Goal: Find contact information: Find contact information

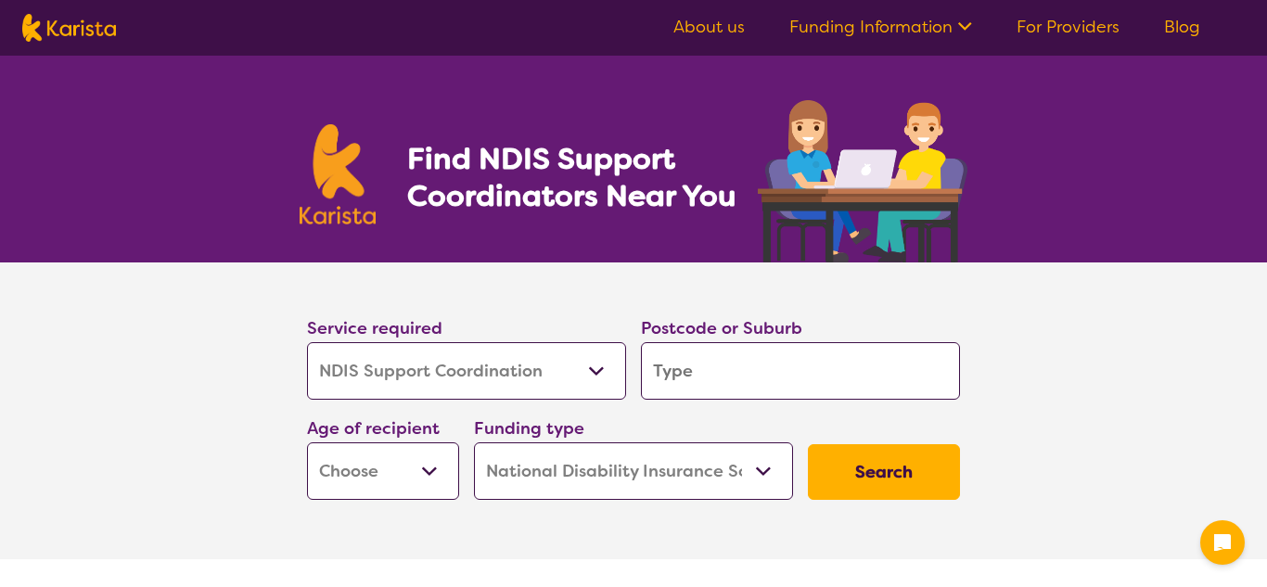
select select "NDIS Support Coordination"
select select "NDIS"
select select "NDIS Support Coordination"
select select "NDIS"
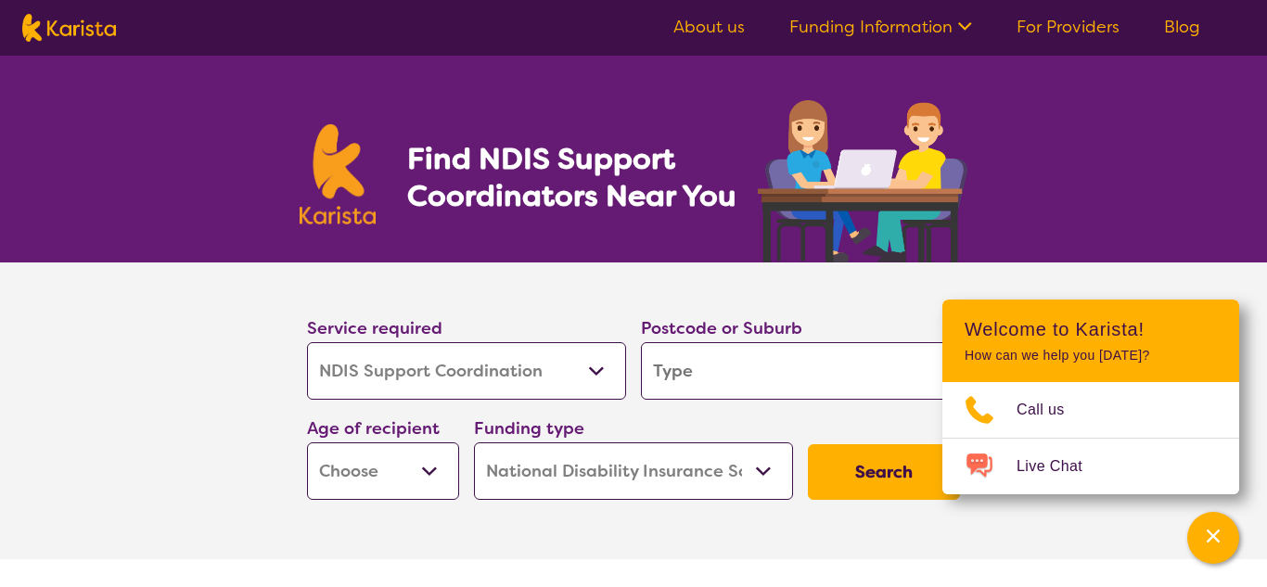
click at [676, 373] on input "search" at bounding box center [800, 371] width 319 height 58
type input "4"
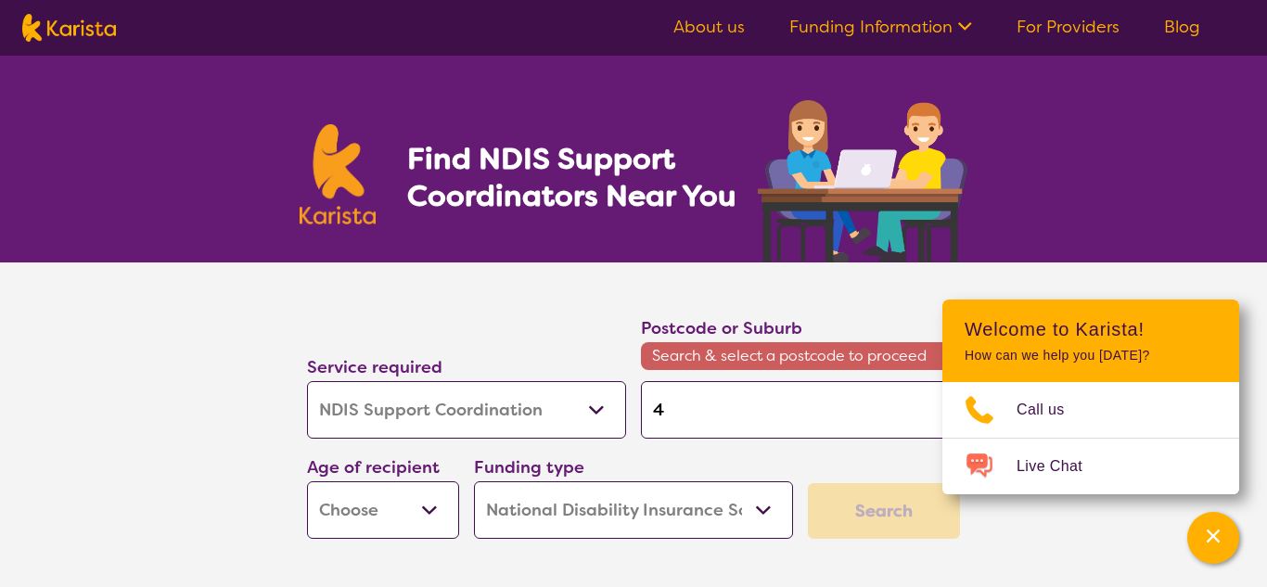
type input "42"
type input "422"
type input "4224"
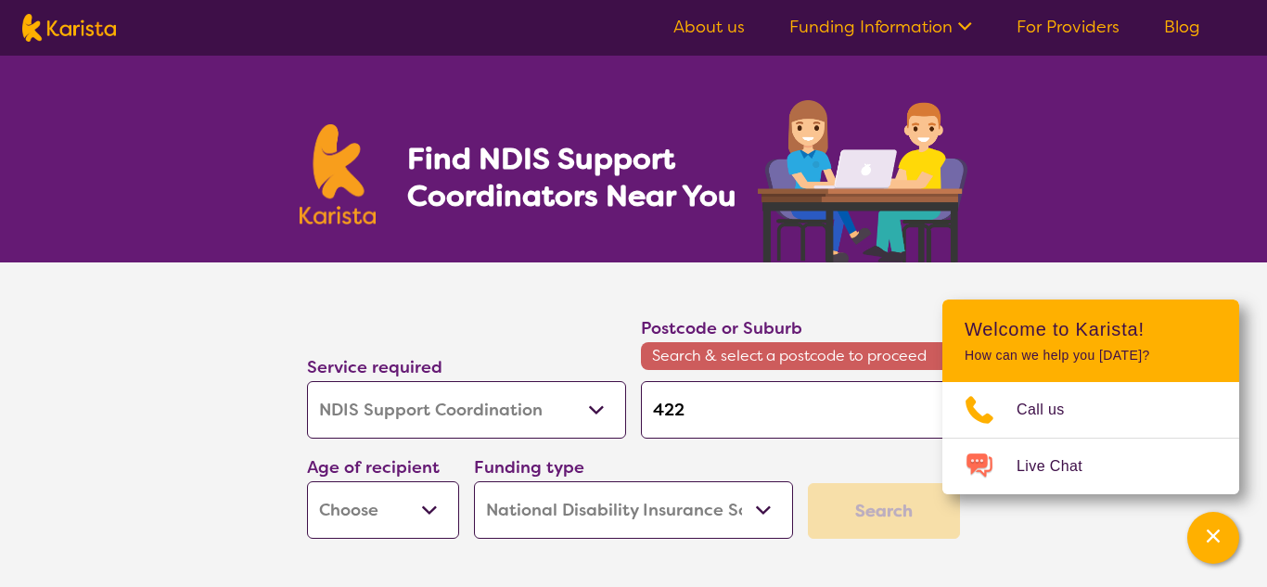
type input "4224"
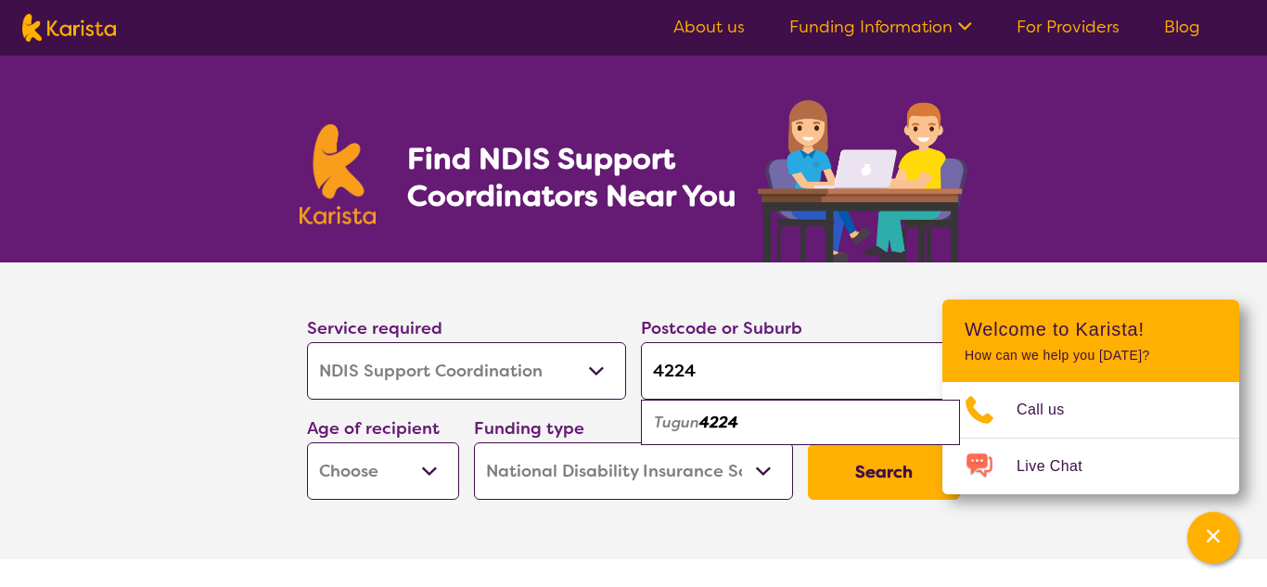
type input "4224"
click at [705, 425] on em "4224" at bounding box center [718, 422] width 39 height 19
click at [433, 476] on select "Early Childhood - 0 to 9 Child - 10 to 11 Adolescent - 12 to 17 Adult - 18 to 6…" at bounding box center [383, 471] width 152 height 58
select select "AD"
click at [307, 442] on select "Early Childhood - 0 to 9 Child - 10 to 11 Adolescent - 12 to 17 Adult - 18 to 6…" at bounding box center [383, 471] width 152 height 58
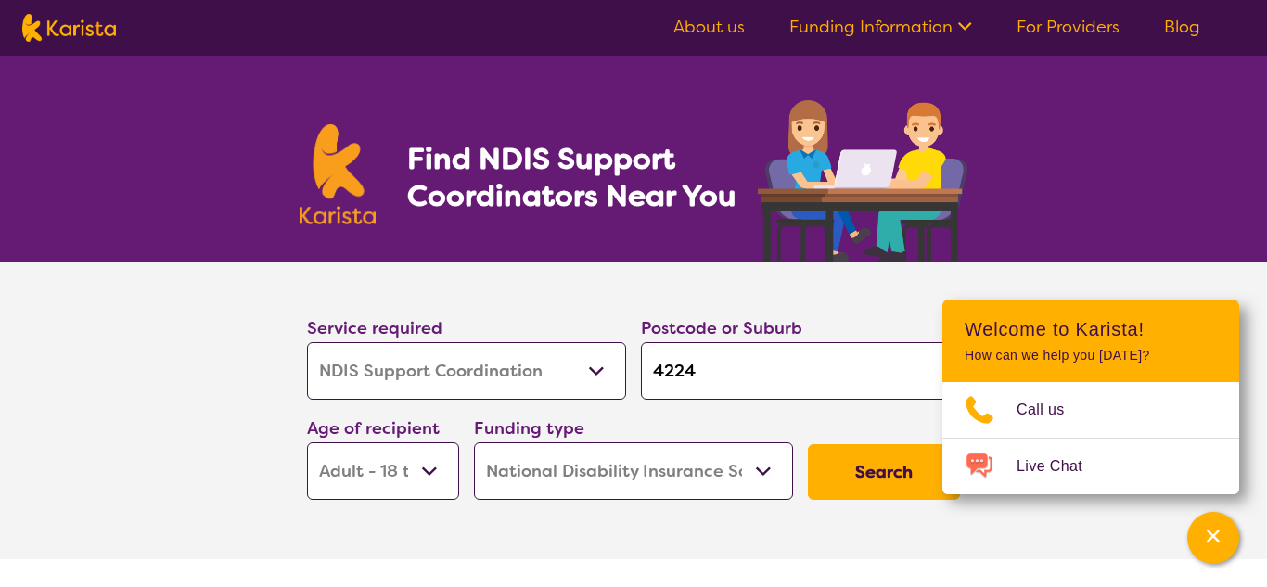
select select "AD"
click at [863, 478] on button "Search" at bounding box center [884, 472] width 152 height 56
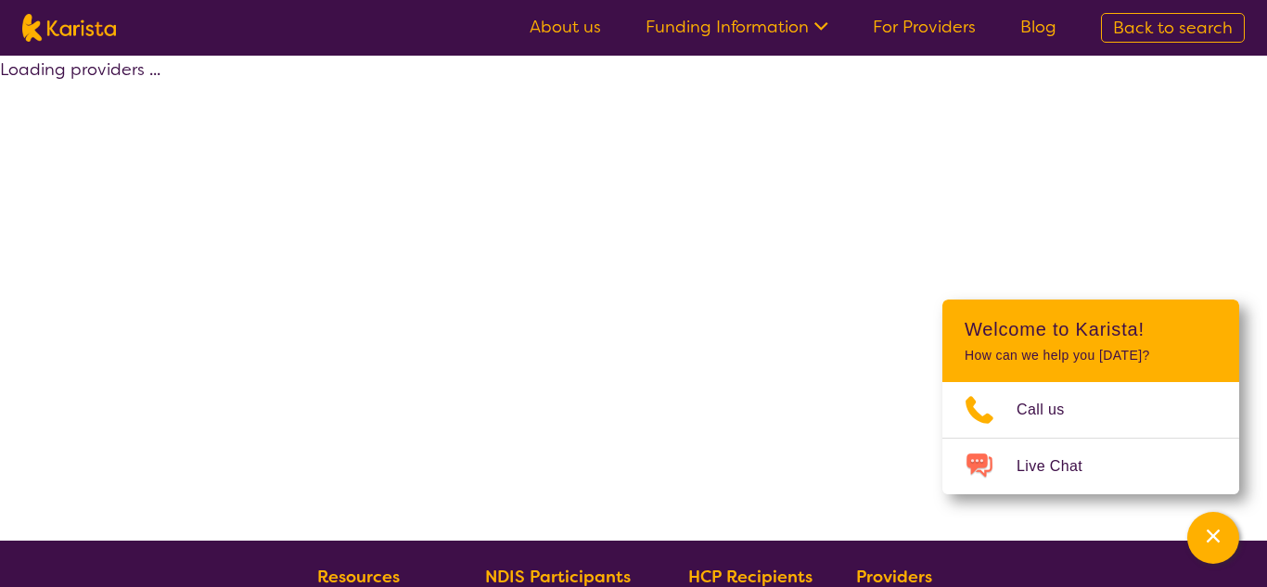
select select "by_score"
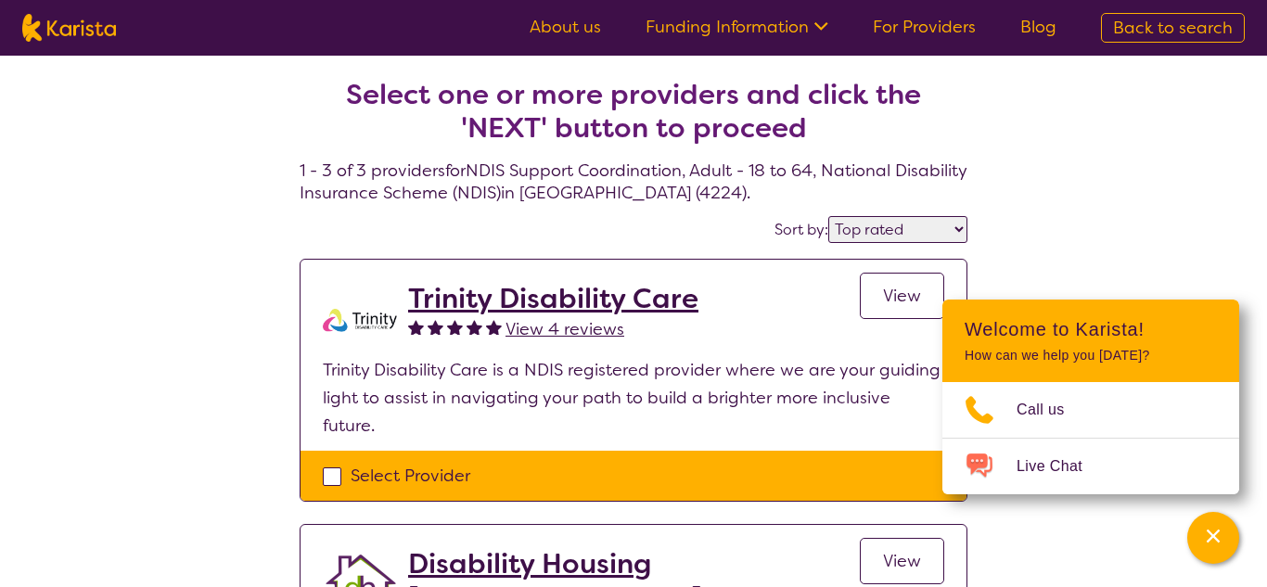
click at [1175, 198] on div "Select one or more providers and click the 'NEXT' button to proceed 1 - 3 of 3 …" at bounding box center [633, 581] width 1267 height 1051
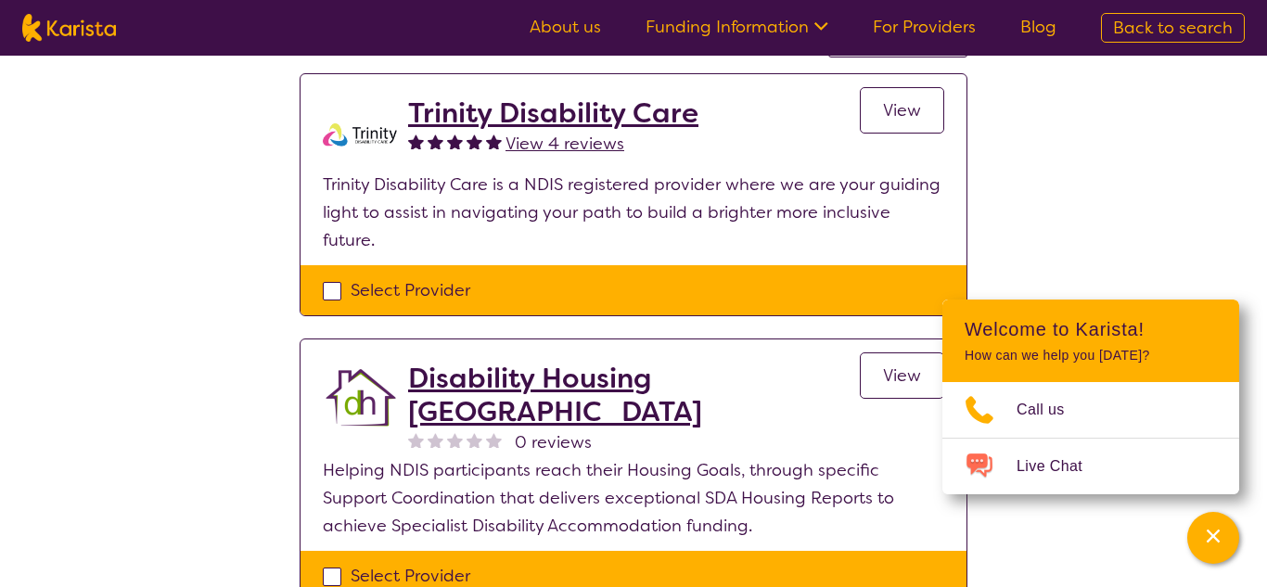
scroll to position [148, 0]
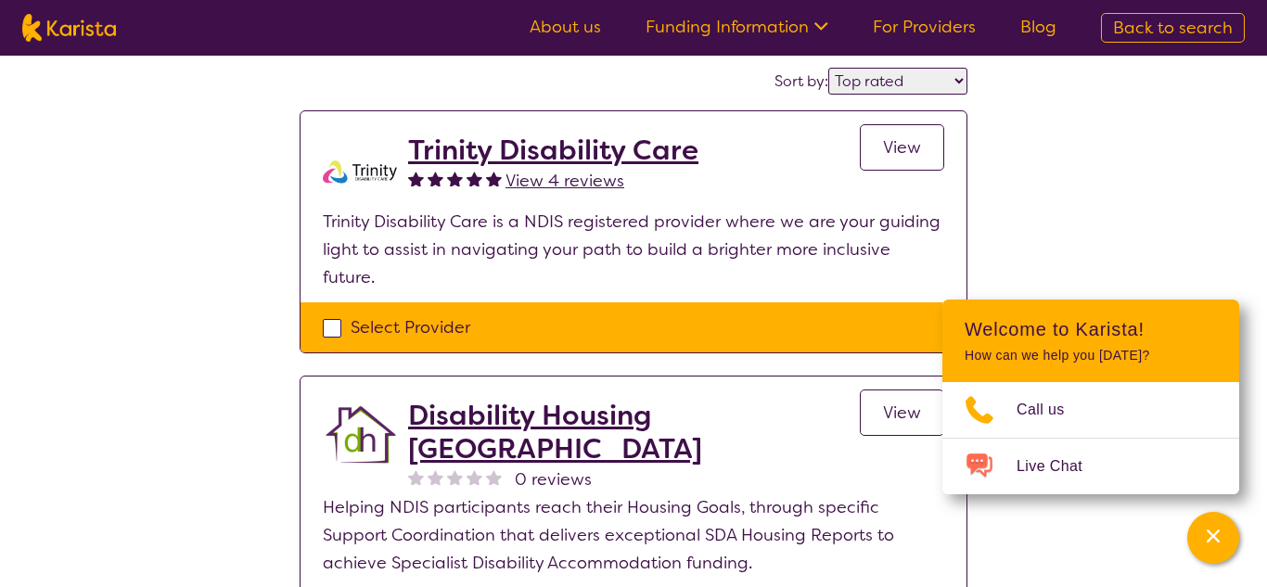
click at [903, 157] on span "View" at bounding box center [902, 147] width 38 height 22
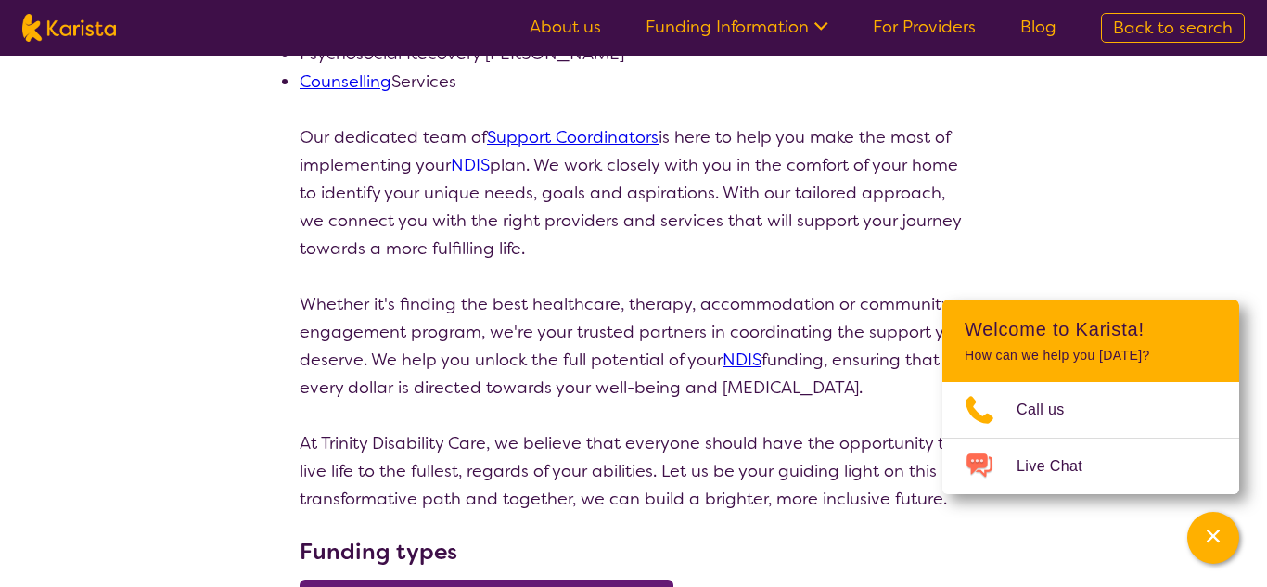
scroll to position [557, 0]
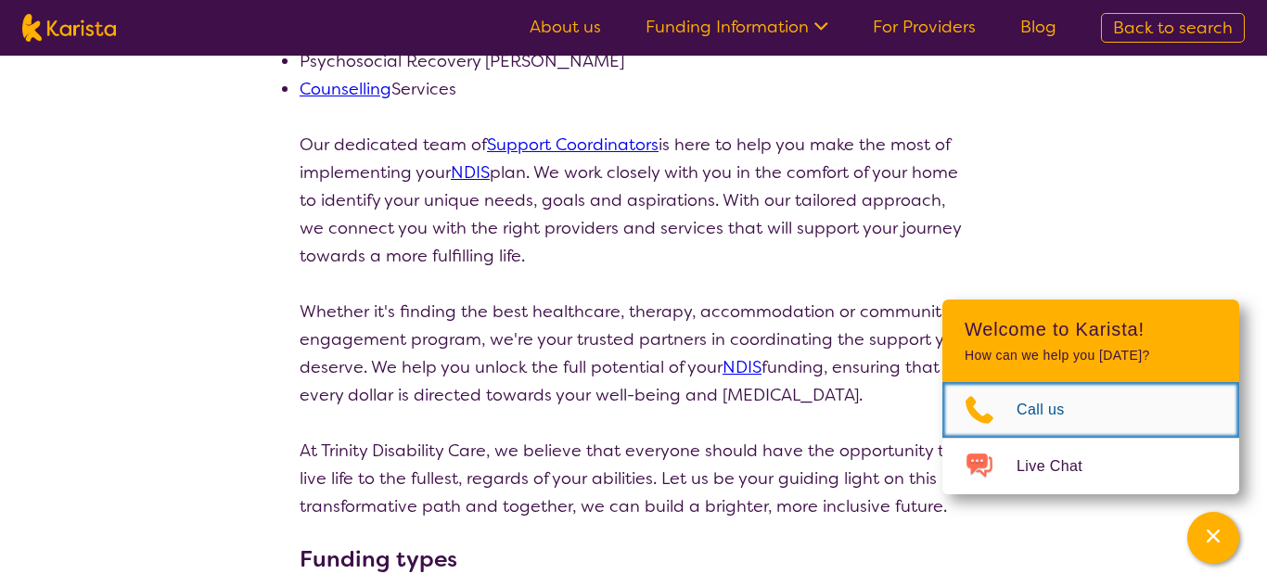
click at [1043, 416] on span "Call us" at bounding box center [1052, 410] width 70 height 28
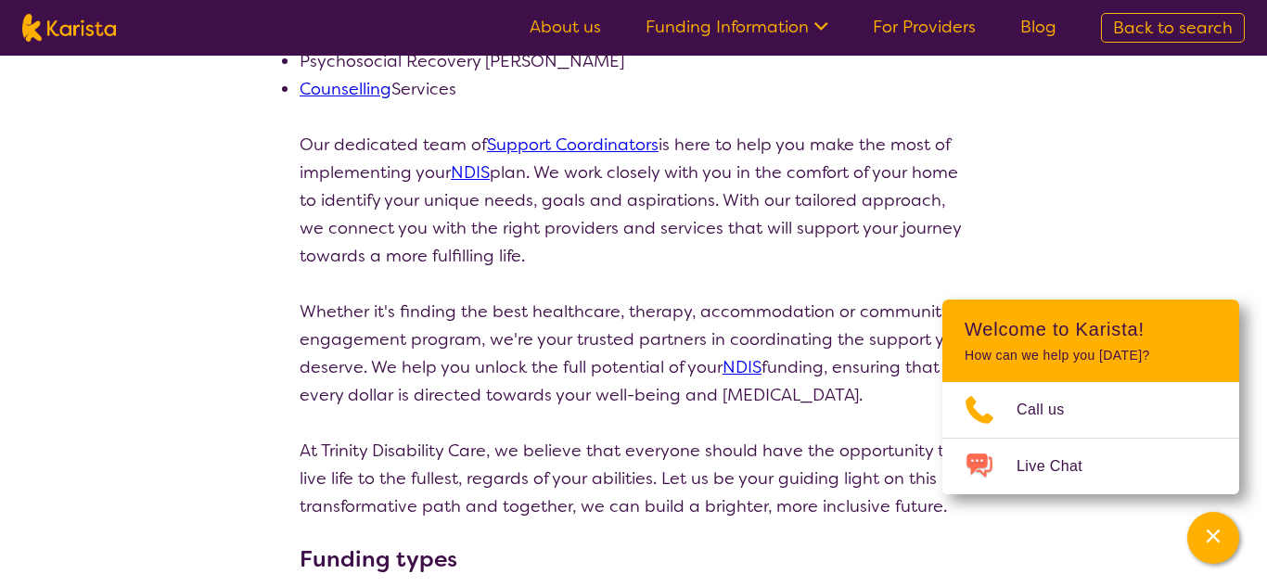
click at [567, 21] on link "About us" at bounding box center [565, 27] width 71 height 22
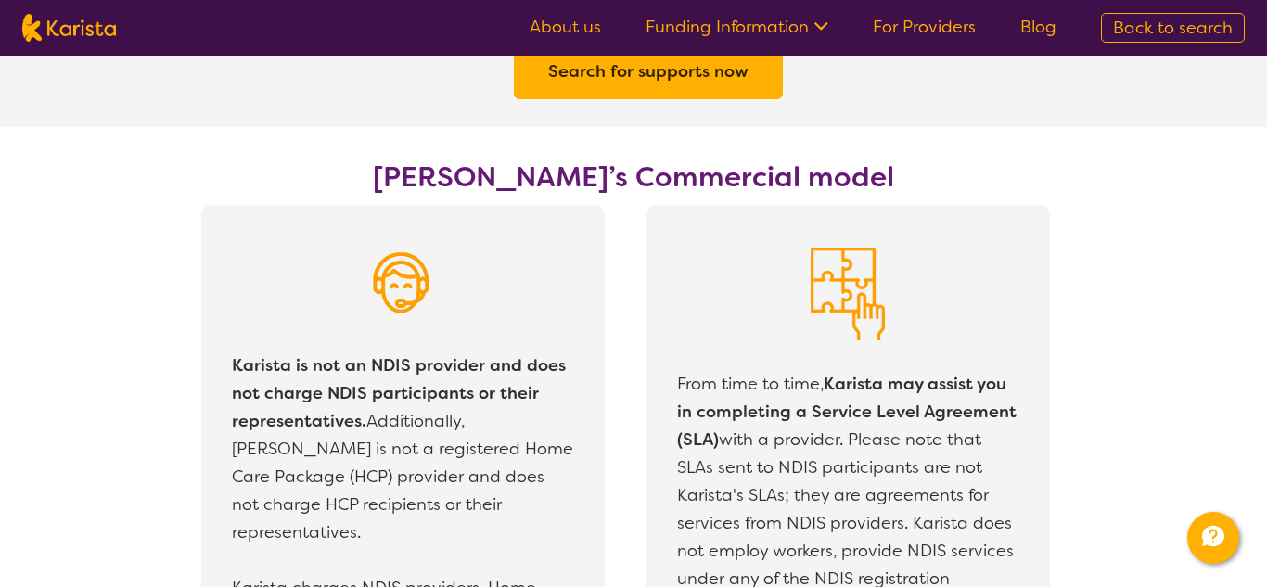
scroll to position [3117, 0]
